Goal: Information Seeking & Learning: Compare options

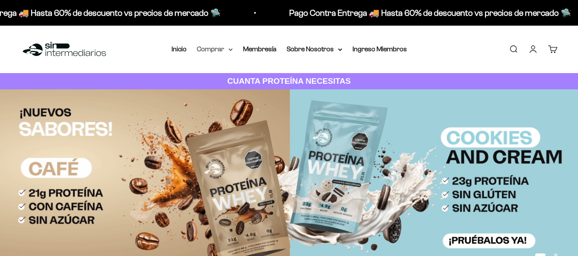
click at [221, 49] on summary "Comprar" at bounding box center [215, 49] width 36 height 11
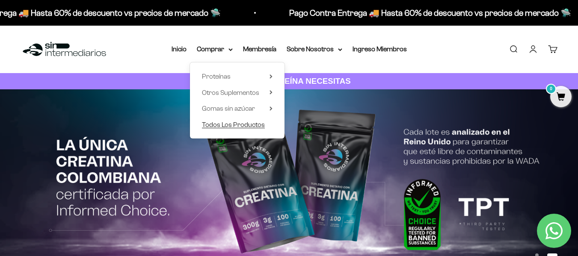
click at [257, 125] on span "Todos Los Productos" at bounding box center [233, 124] width 63 height 7
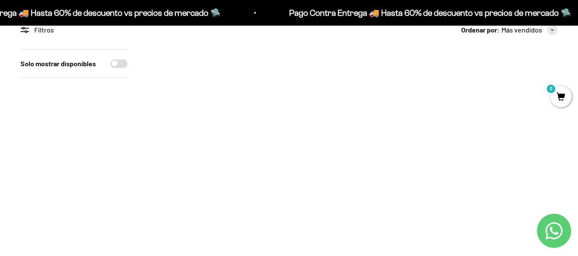
scroll to position [128, 0]
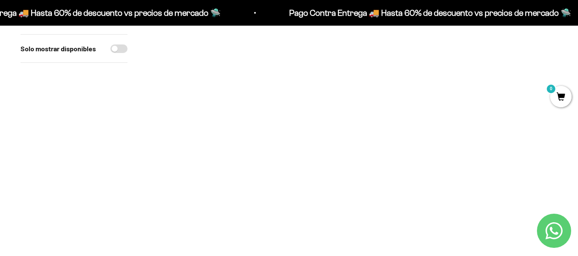
click at [218, 66] on img at bounding box center [213, 71] width 130 height 130
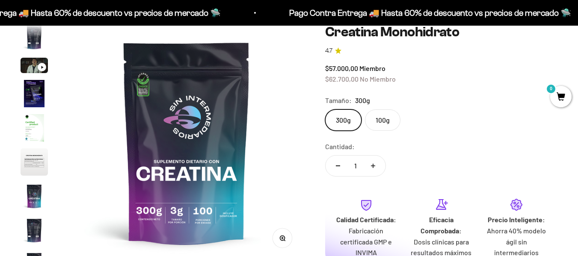
scroll to position [0, 1929]
click at [386, 122] on label "100g" at bounding box center [382, 119] width 35 height 21
click at [325, 109] on input "100g" at bounding box center [325, 109] width 0 height 0
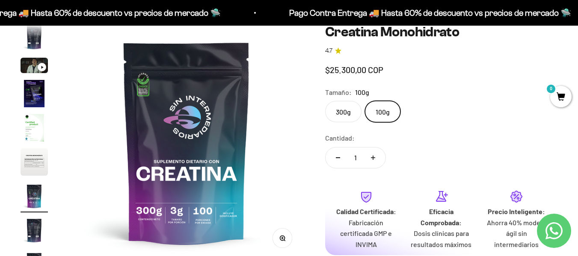
scroll to position [0, 1447]
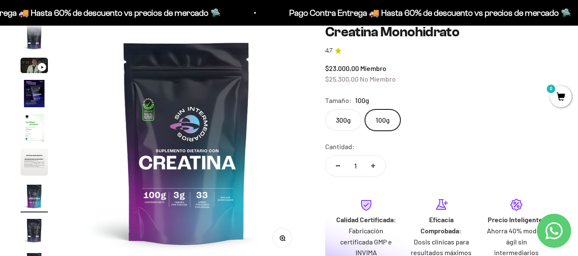
click at [349, 124] on label "300g" at bounding box center [343, 119] width 36 height 21
click at [325, 109] on input "300g" at bounding box center [325, 109] width 0 height 0
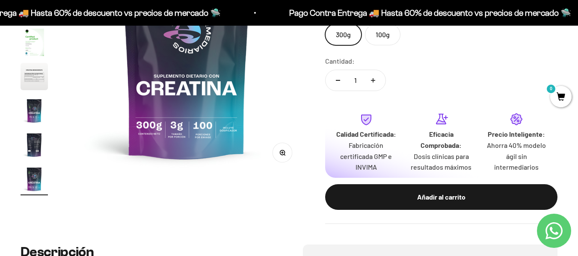
scroll to position [86, 0]
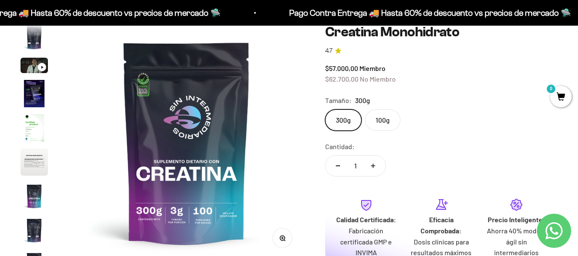
click at [378, 122] on label "100g" at bounding box center [382, 119] width 35 height 21
click at [325, 109] on input "100g" at bounding box center [325, 109] width 0 height 0
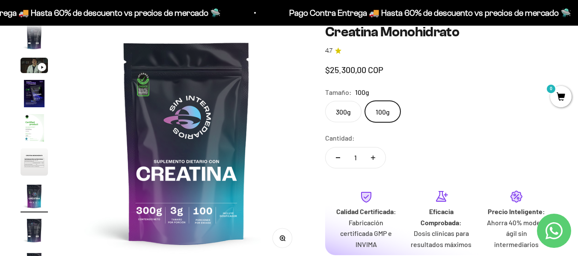
scroll to position [0, 1447]
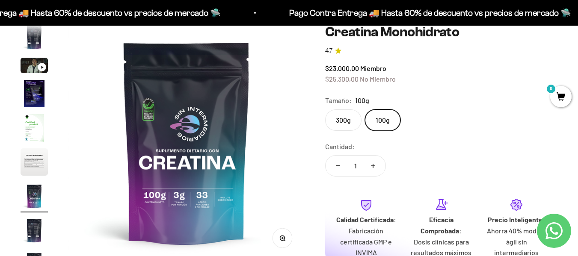
click at [348, 121] on label "300g" at bounding box center [343, 119] width 36 height 21
click at [325, 109] on input "300g" at bounding box center [325, 109] width 0 height 0
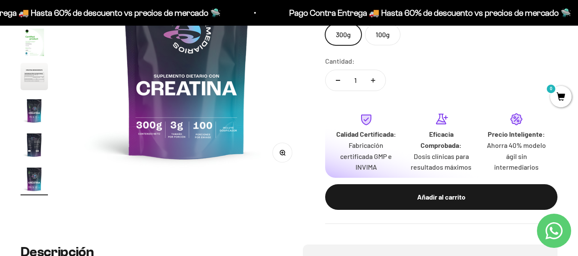
scroll to position [214, 0]
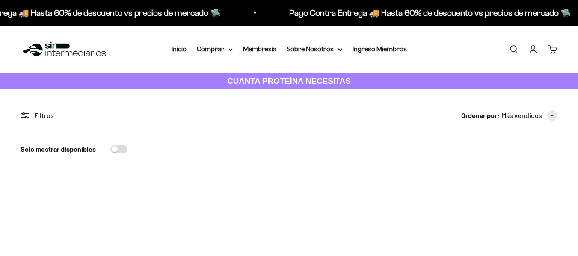
scroll to position [128, 0]
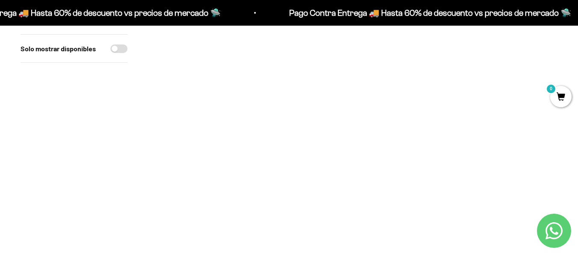
click at [366, 88] on img at bounding box center [353, 71] width 130 height 130
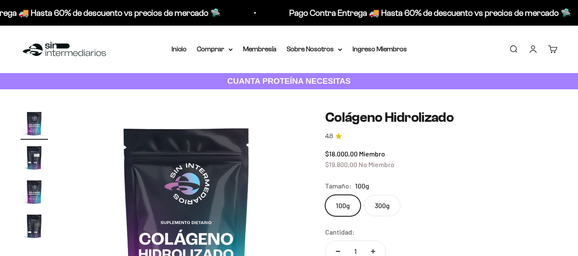
scroll to position [86, 0]
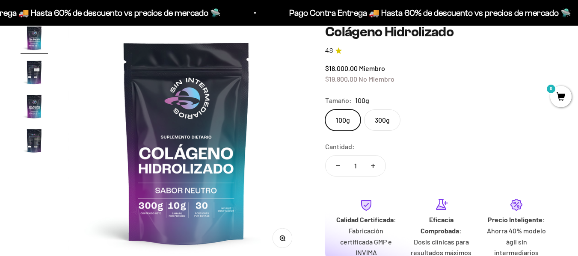
click at [384, 119] on label "300g" at bounding box center [382, 119] width 36 height 21
click at [325, 109] on input "300g" at bounding box center [325, 109] width 0 height 0
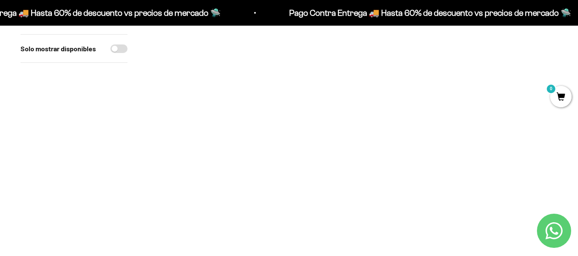
scroll to position [342, 0]
click at [221, 77] on img at bounding box center [213, 61] width 130 height 130
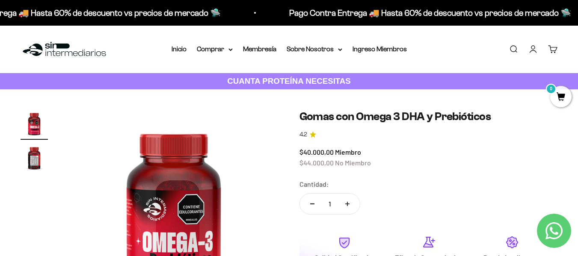
scroll to position [128, 0]
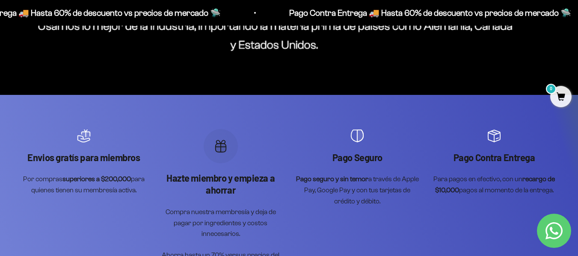
scroll to position [2095, 0]
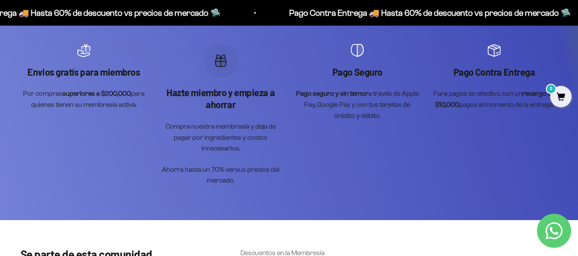
click at [358, 174] on scroll-carousel "Envios gratís para miembros Por compras superiores a $200,000 para quienes tien…" at bounding box center [289, 115] width 537 height 142
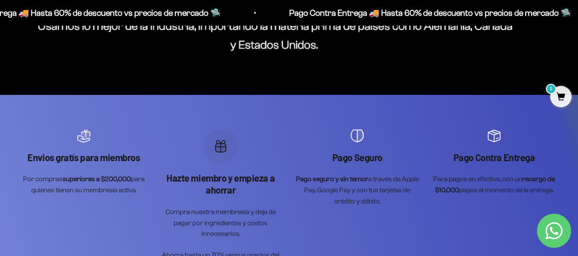
scroll to position [1839, 0]
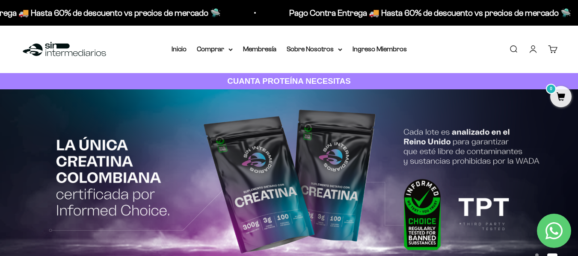
click at [559, 94] on span "0" at bounding box center [560, 96] width 21 height 21
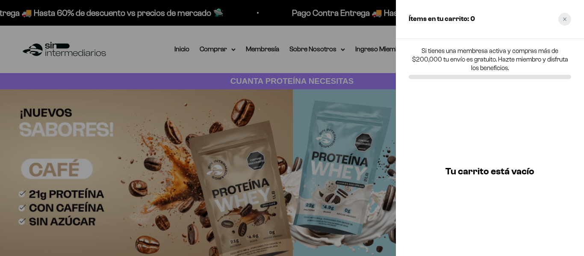
click at [568, 22] on div "Close cart" at bounding box center [565, 19] width 13 height 13
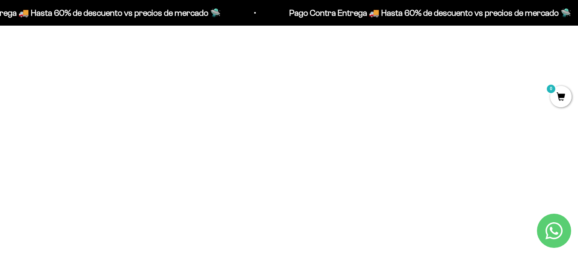
scroll to position [470, 0]
